Goal: Task Accomplishment & Management: Manage account settings

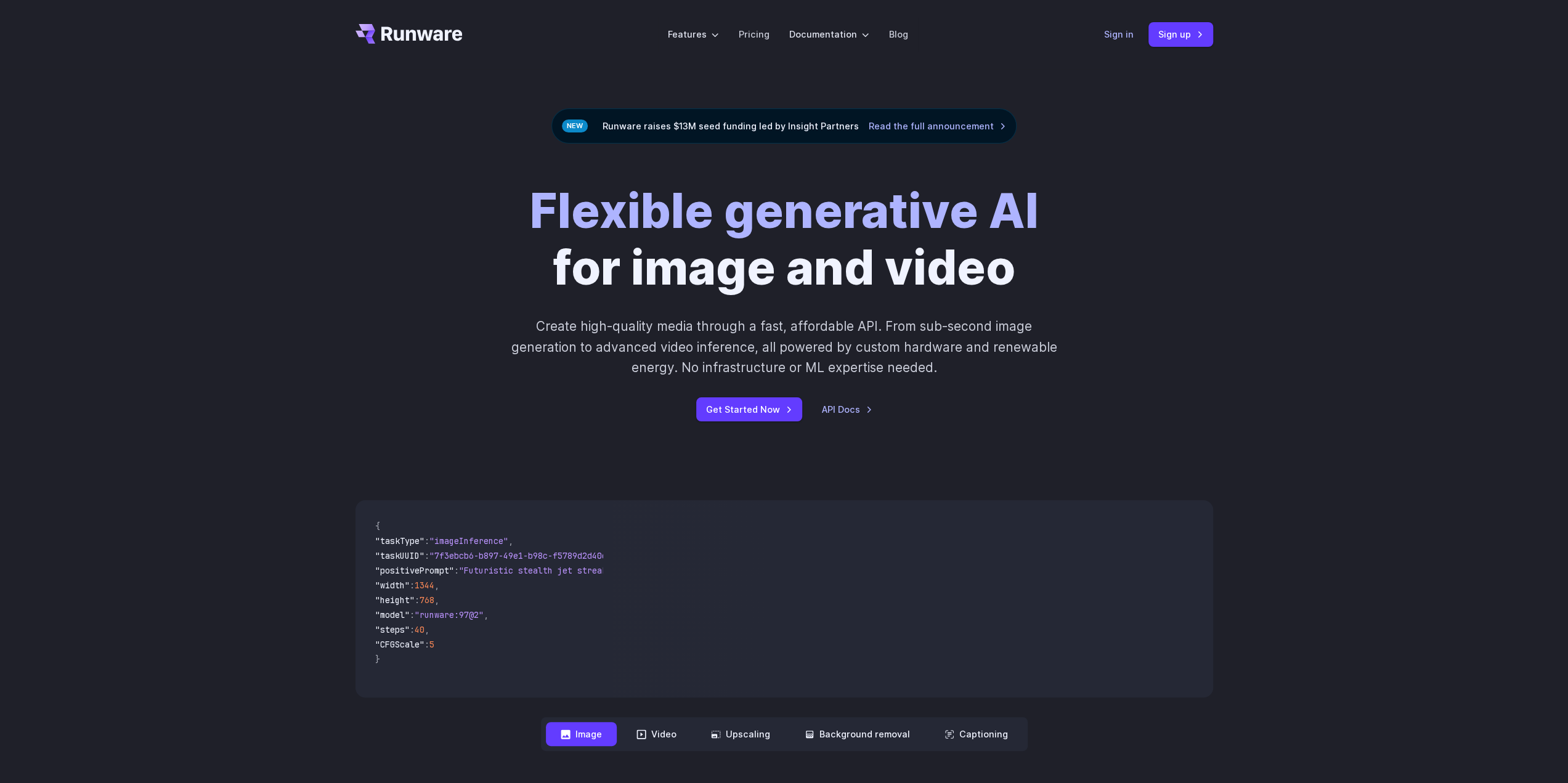
click at [1123, 34] on link "Sign in" at bounding box center [1119, 34] width 29 height 14
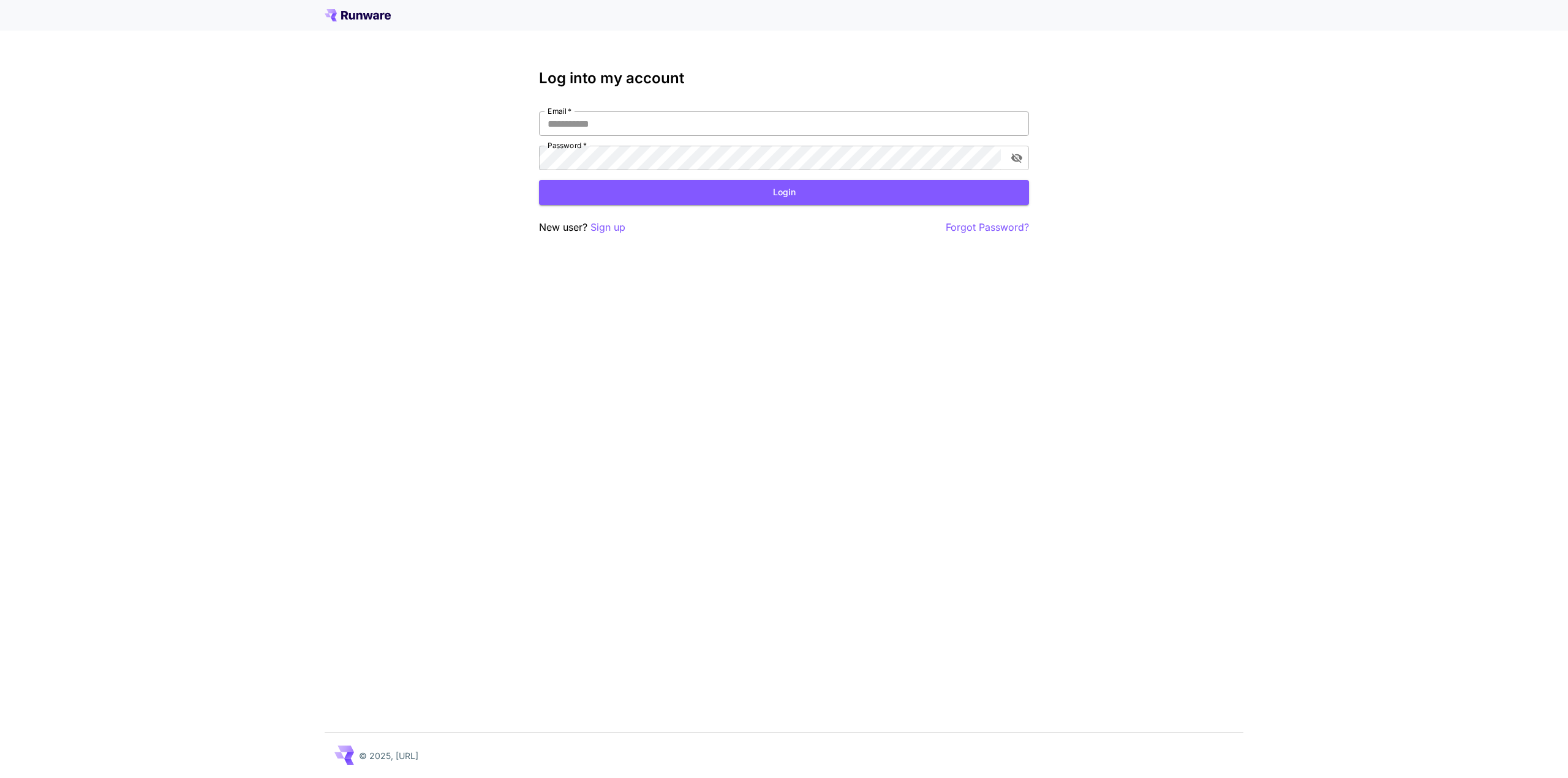
click at [643, 128] on input "Email   *" at bounding box center [783, 123] width 490 height 24
click at [1016, 127] on keeper-lock "Open Keeper Popup" at bounding box center [1013, 123] width 15 height 15
drag, startPoint x: 666, startPoint y: 135, endPoint x: 676, endPoint y: 122, distance: 16.4
click at [666, 135] on input "Email   *" at bounding box center [783, 123] width 490 height 24
paste input "**********"
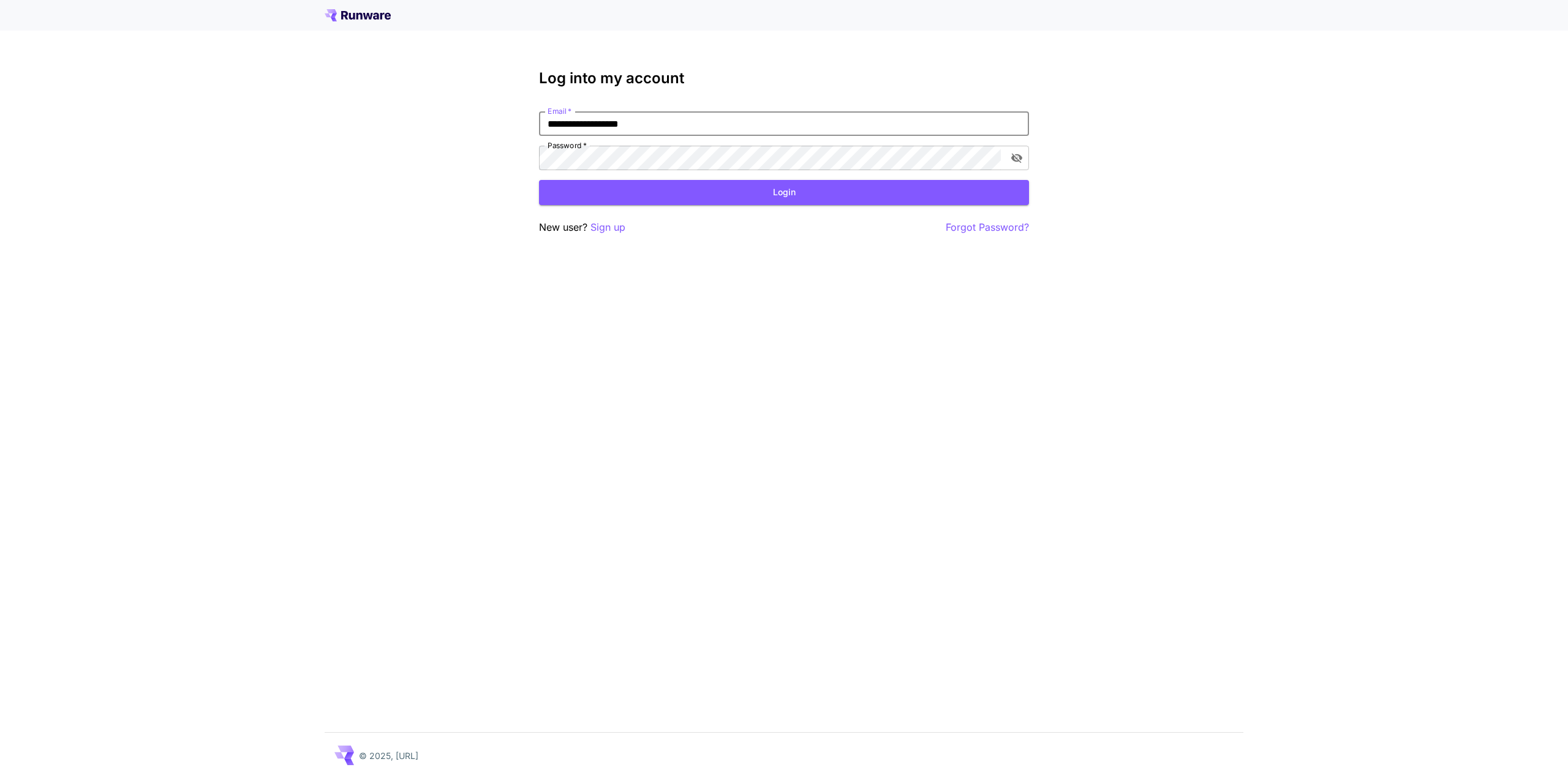
type input "**********"
click at [722, 197] on button "Login" at bounding box center [783, 193] width 490 height 25
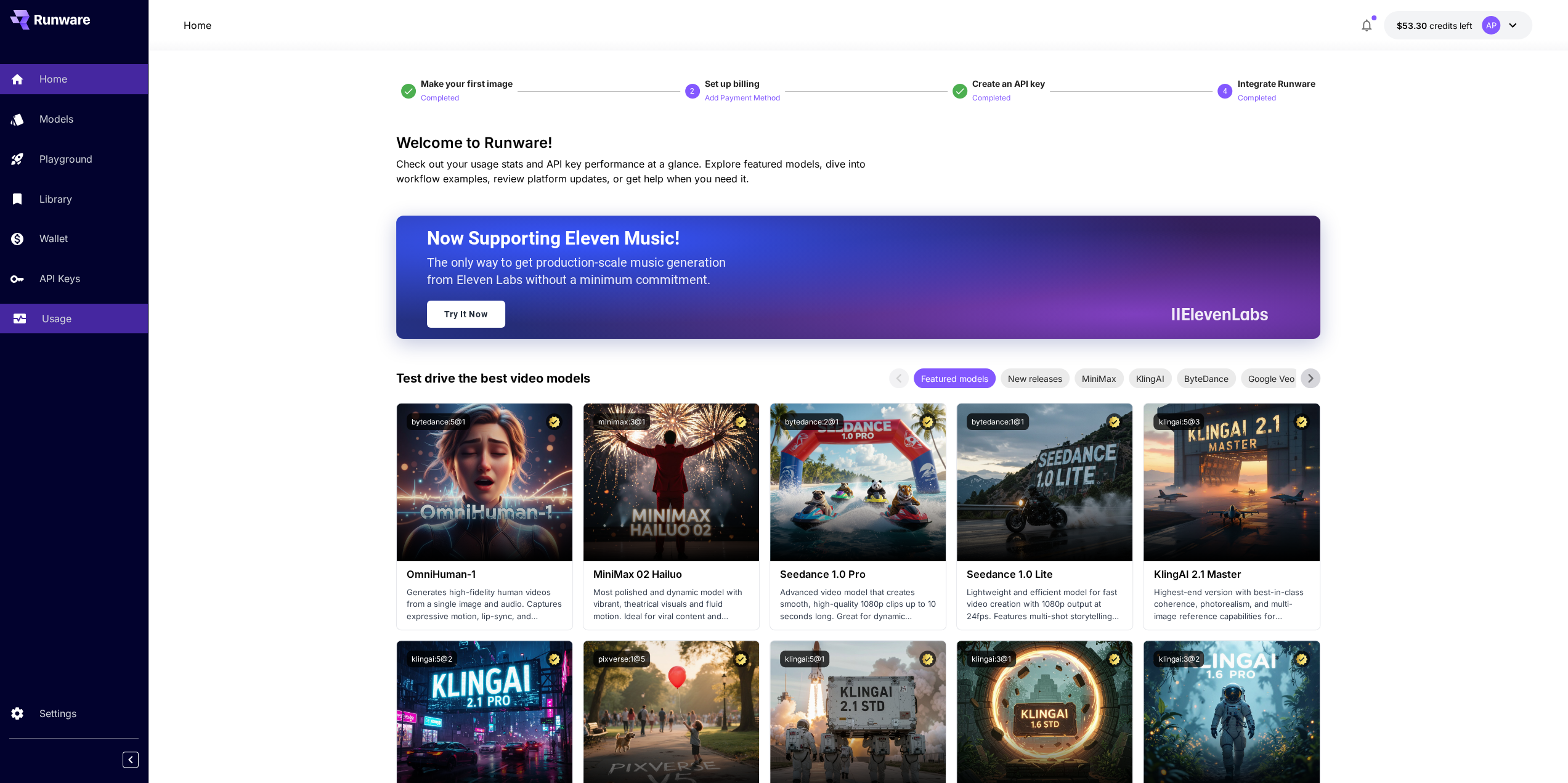
click at [61, 315] on p "Usage" at bounding box center [56, 318] width 29 height 15
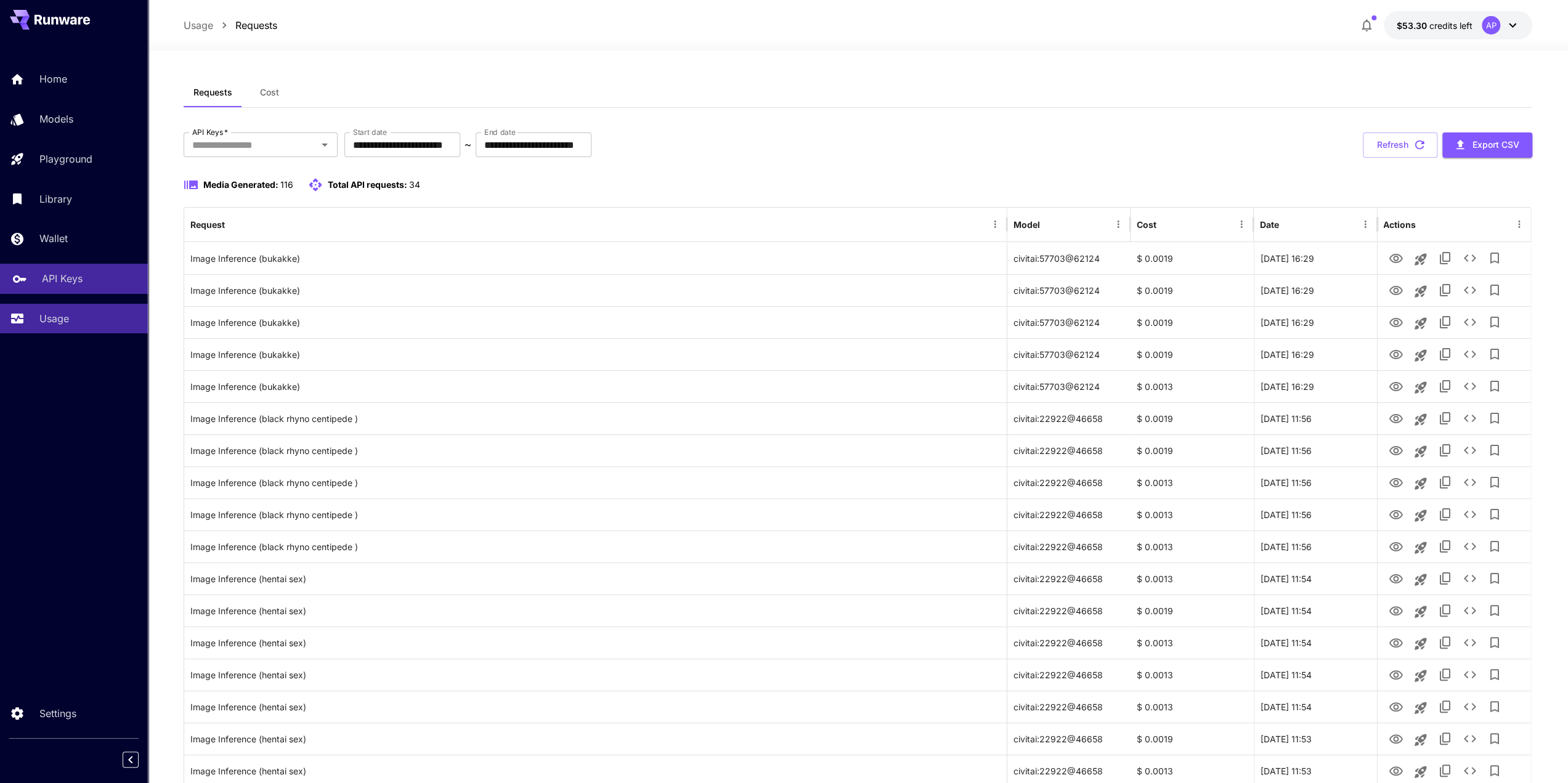
click at [98, 287] on link "API Keys" at bounding box center [74, 278] width 148 height 30
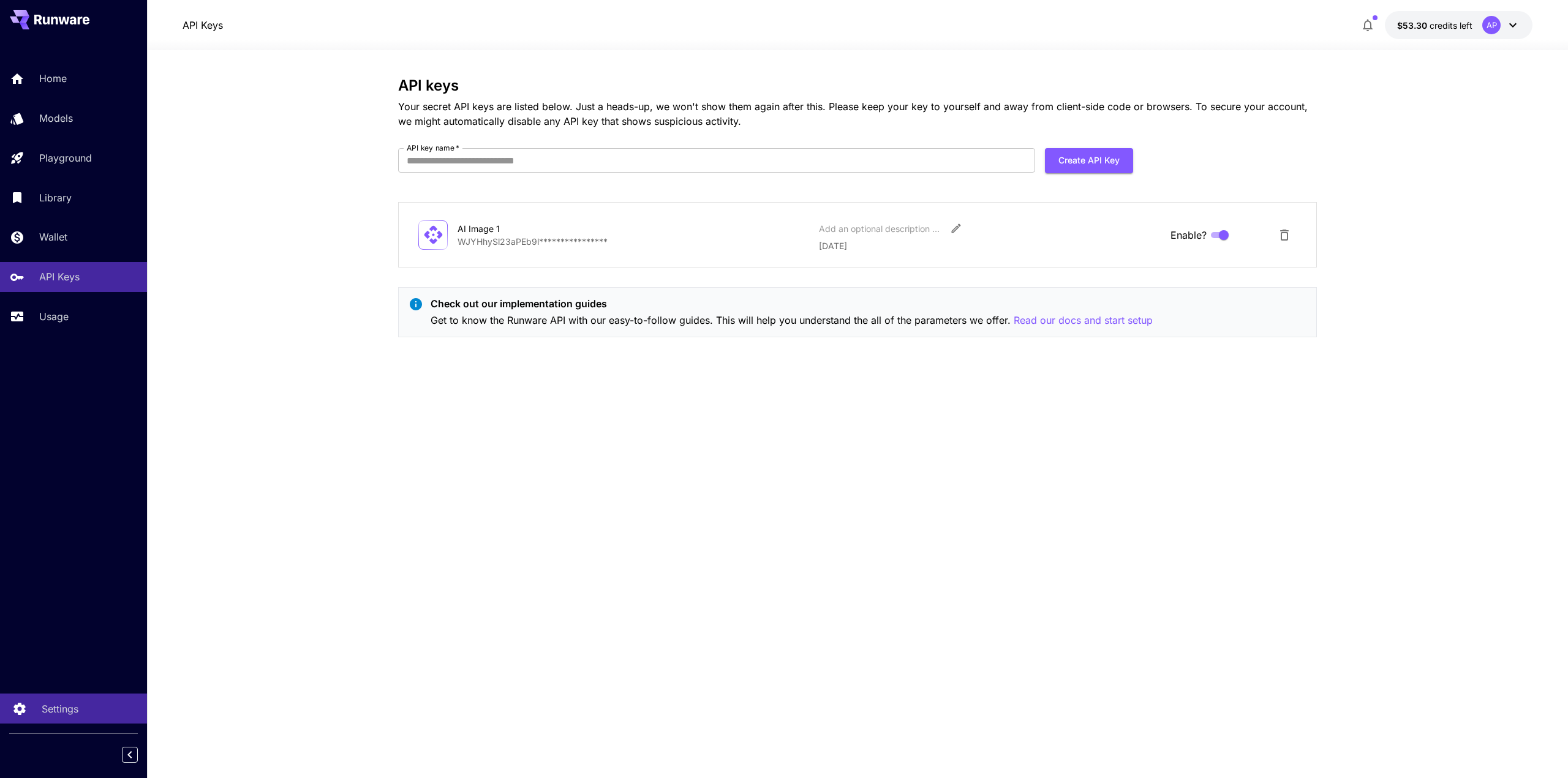
click at [81, 696] on link "Settings" at bounding box center [73, 708] width 147 height 30
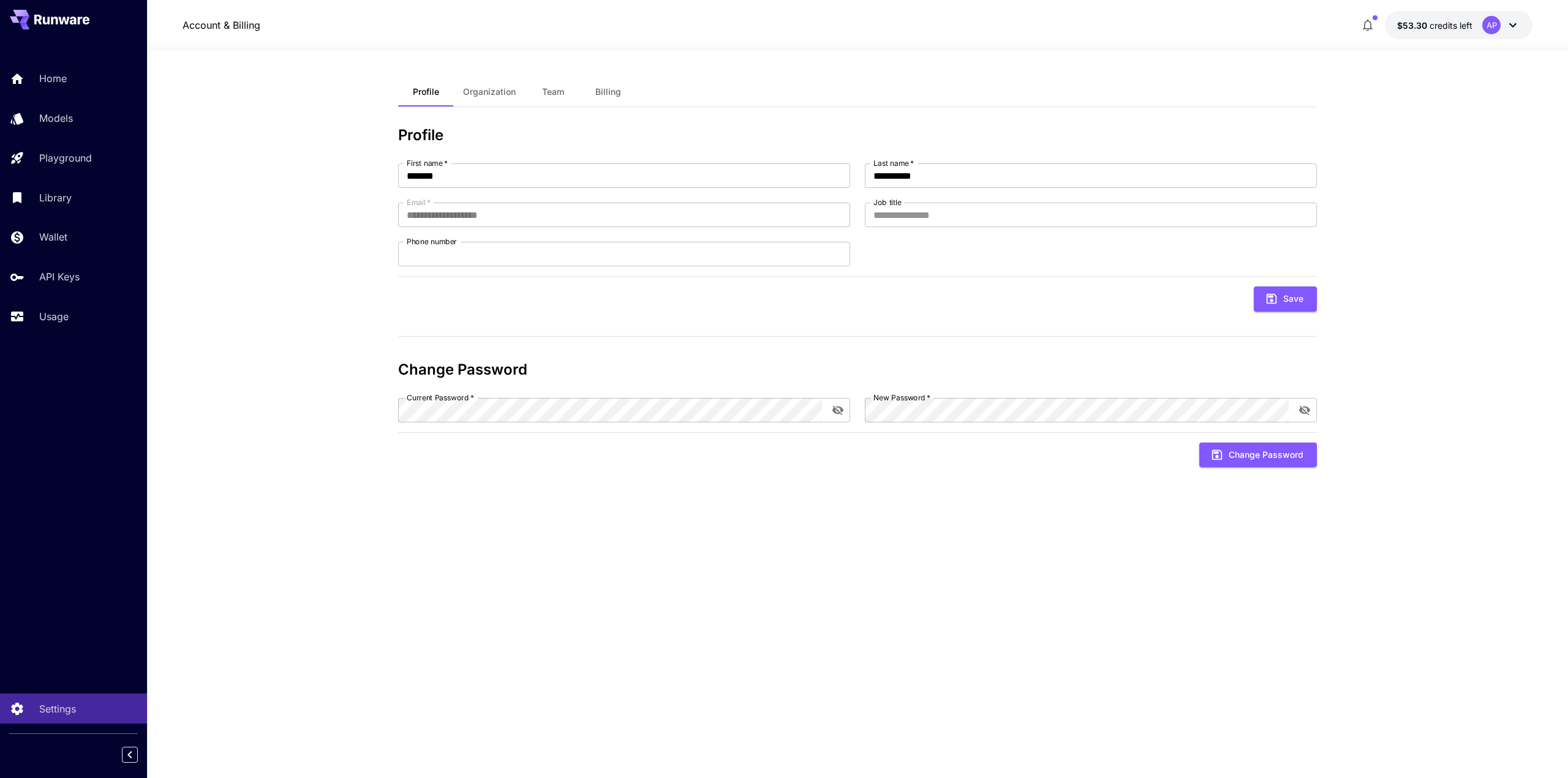
click at [72, 29] on button at bounding box center [49, 19] width 80 height 19
click at [67, 24] on icon at bounding box center [62, 19] width 55 height 10
click at [59, 76] on p "Home" at bounding box center [55, 78] width 28 height 15
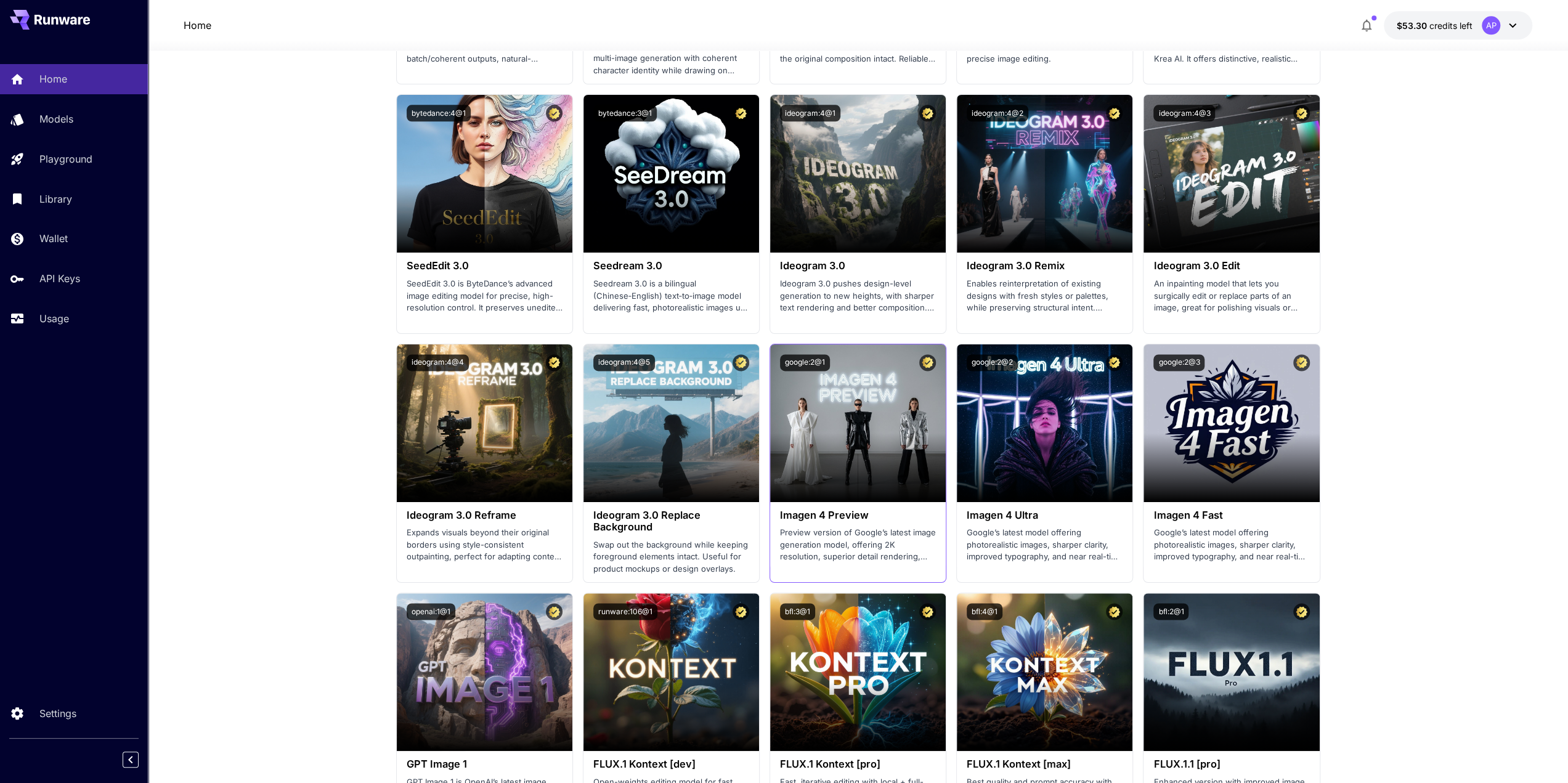
scroll to position [1663, 0]
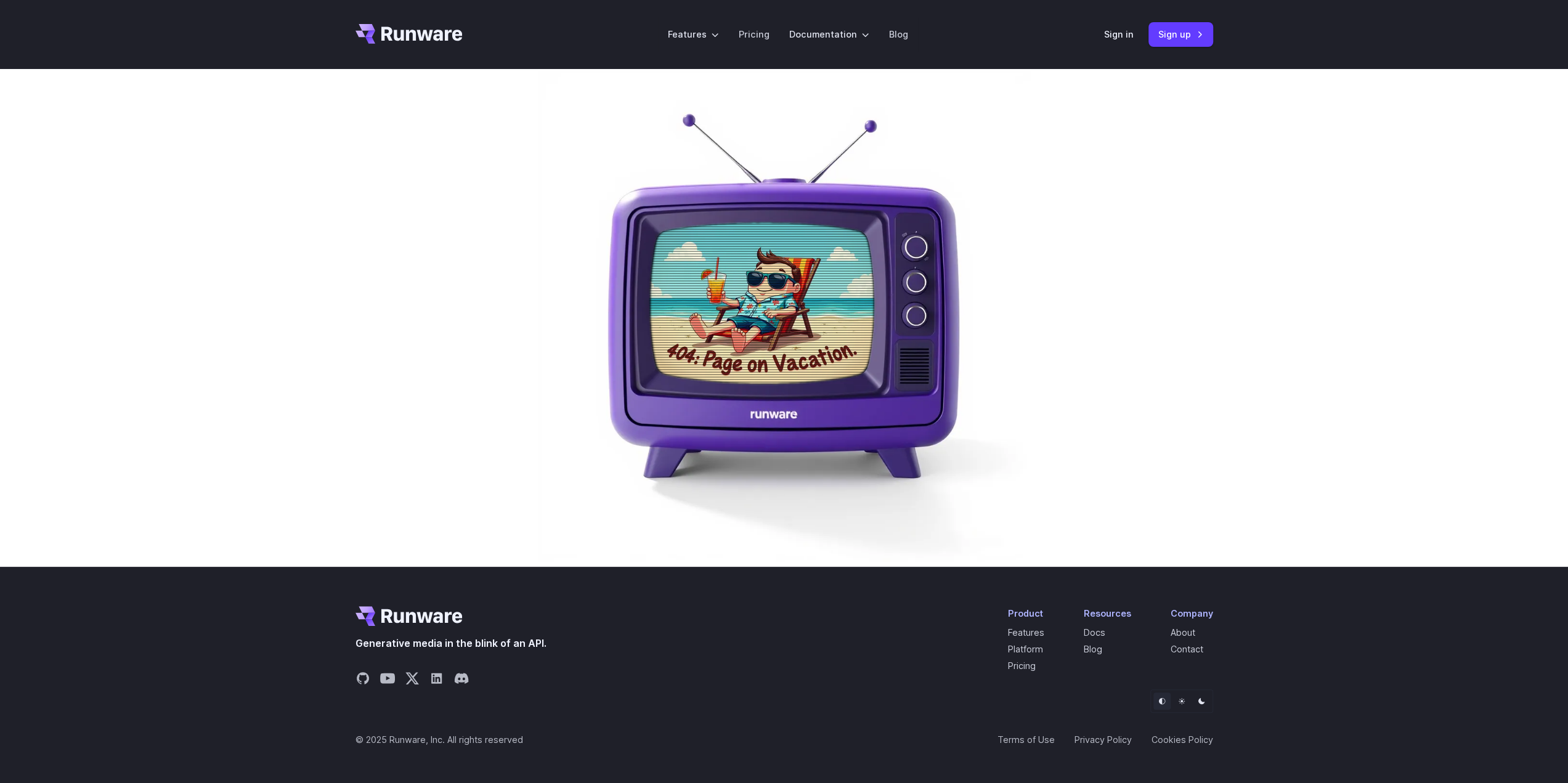
click at [437, 38] on icon "Go to /" at bounding box center [409, 33] width 107 height 20
